Goal: Check status: Check status

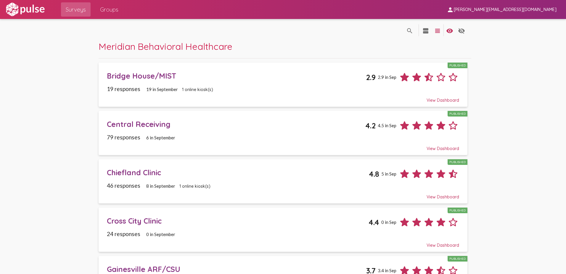
scroll to position [681, 0]
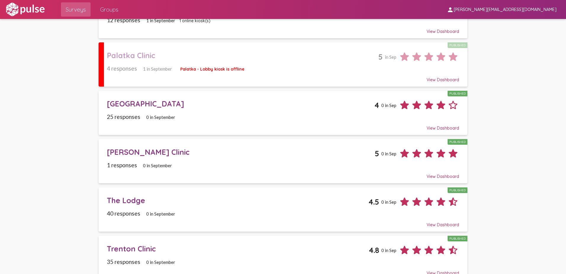
scroll to position [754, 0]
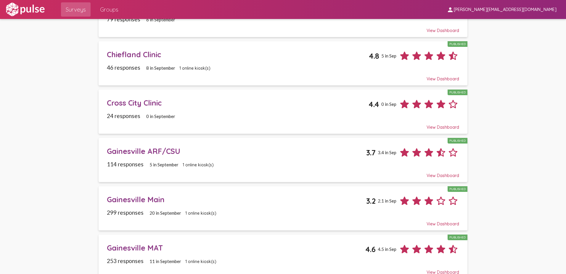
scroll to position [178, 0]
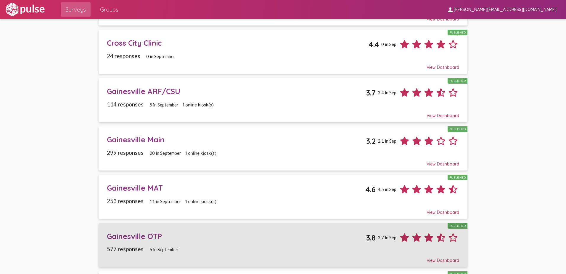
click at [440, 262] on div "View Dashboard" at bounding box center [283, 257] width 353 height 11
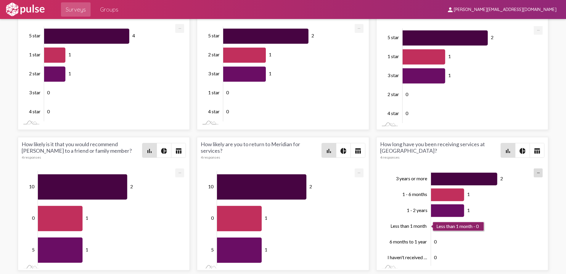
scroll to position [2, 0]
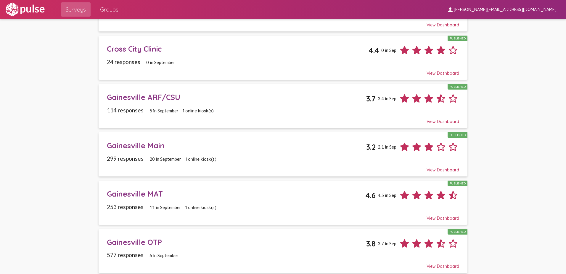
scroll to position [207, 0]
